Goal: Information Seeking & Learning: Learn about a topic

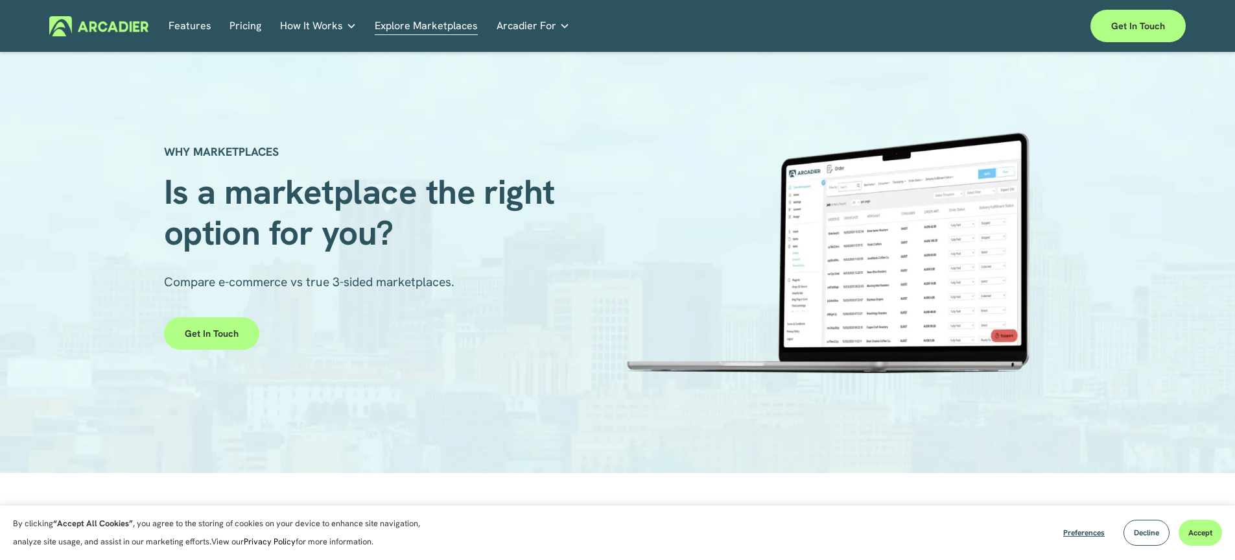
click at [243, 30] on link "Pricing" at bounding box center [246, 26] width 32 height 20
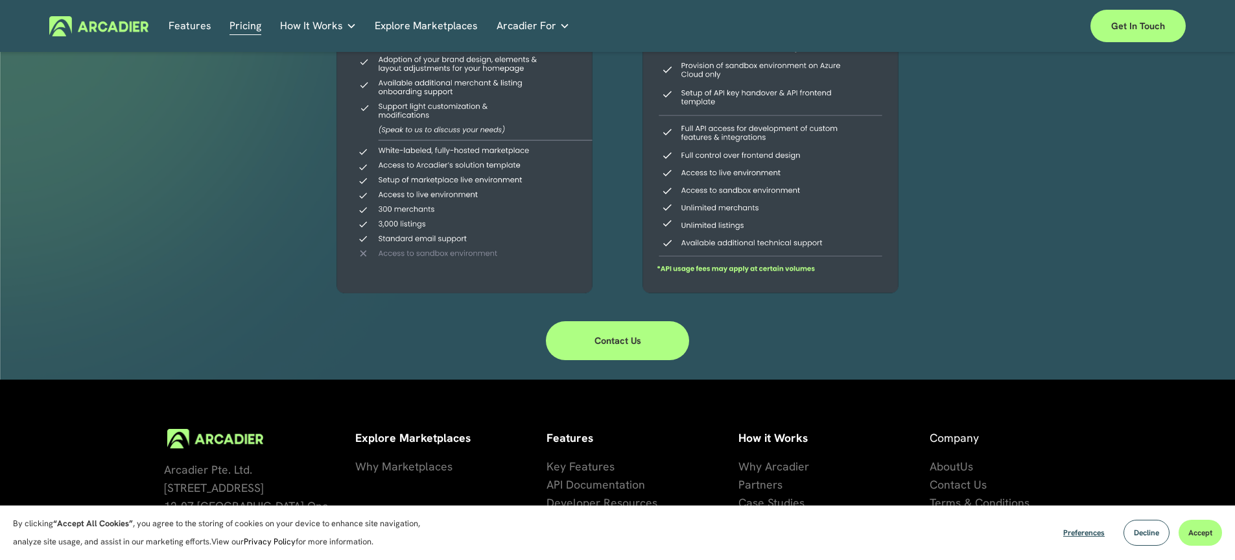
scroll to position [340, 0]
